Goal: Find contact information: Find contact information

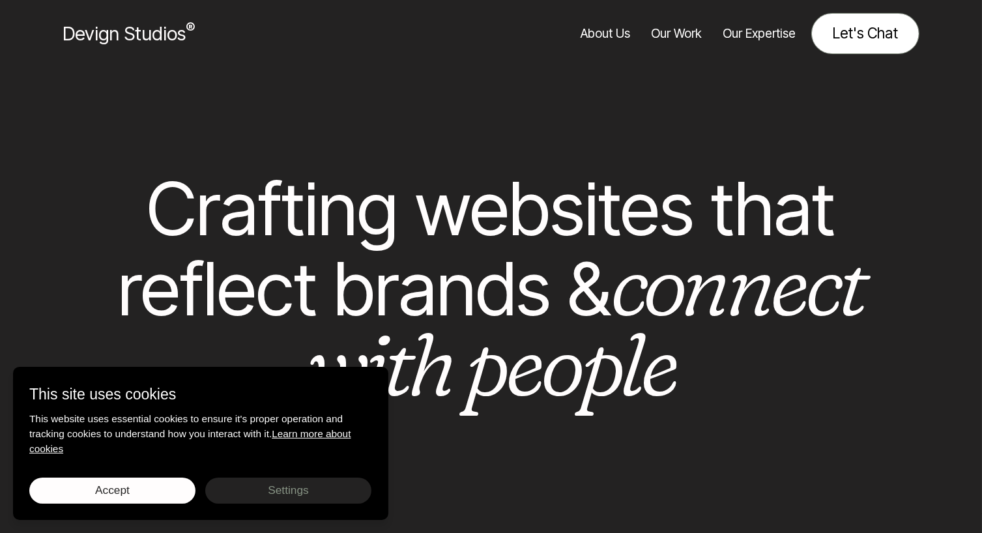
click at [886, 27] on link "Let's Chat" at bounding box center [865, 33] width 108 height 41
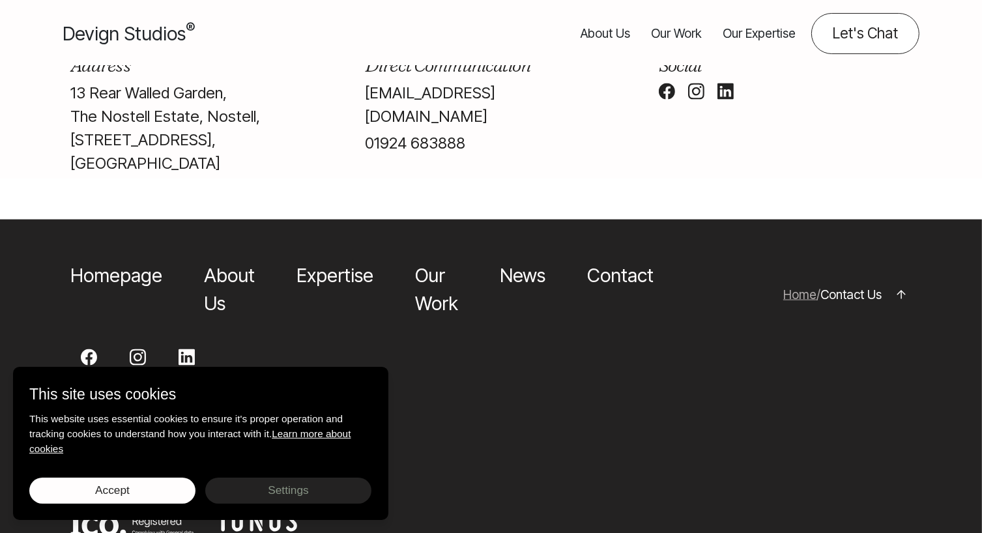
scroll to position [1086, 0]
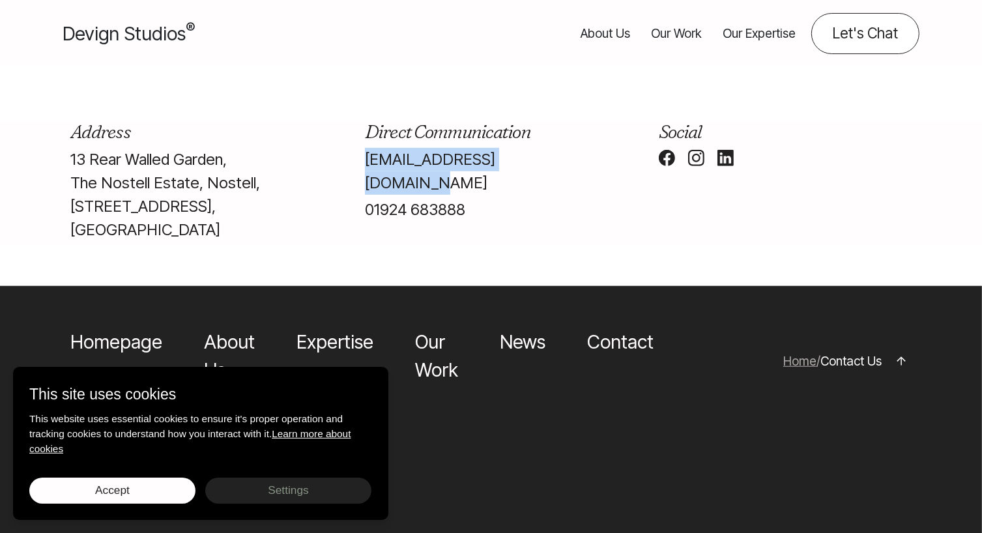
drag, startPoint x: 358, startPoint y: 205, endPoint x: 563, endPoint y: 212, distance: 205.3
click at [563, 212] on div "Direct Communication [EMAIL_ADDRESS][DOMAIN_NAME] 01924 683888" at bounding box center [491, 183] width 294 height 124
click at [905, 103] on div at bounding box center [491, 70] width 982 height 104
